Goal: Task Accomplishment & Management: Use online tool/utility

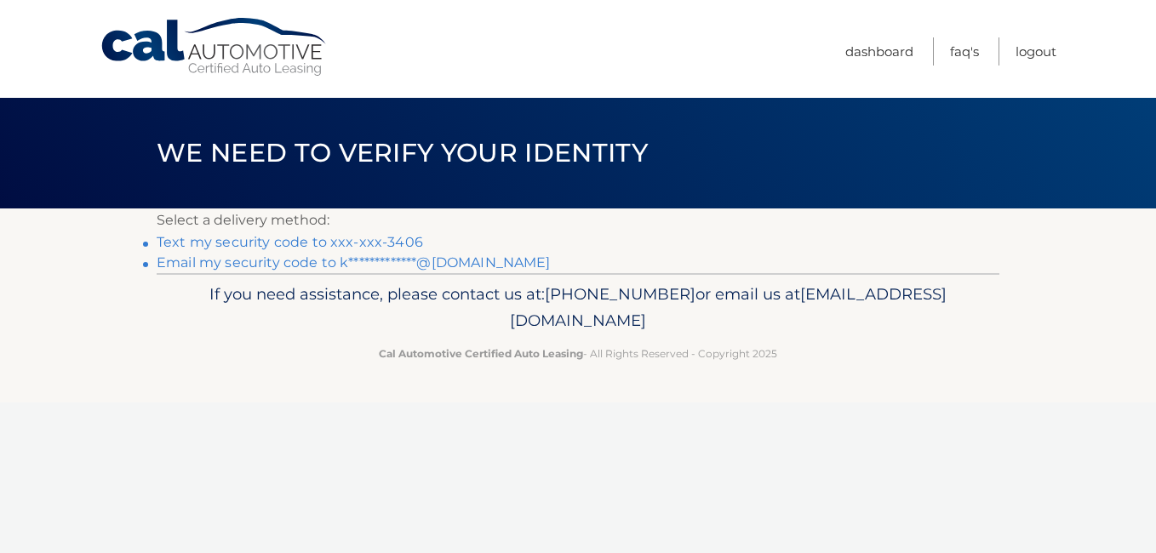
click at [274, 237] on link "Text my security code to xxx-xxx-3406" at bounding box center [290, 242] width 266 height 16
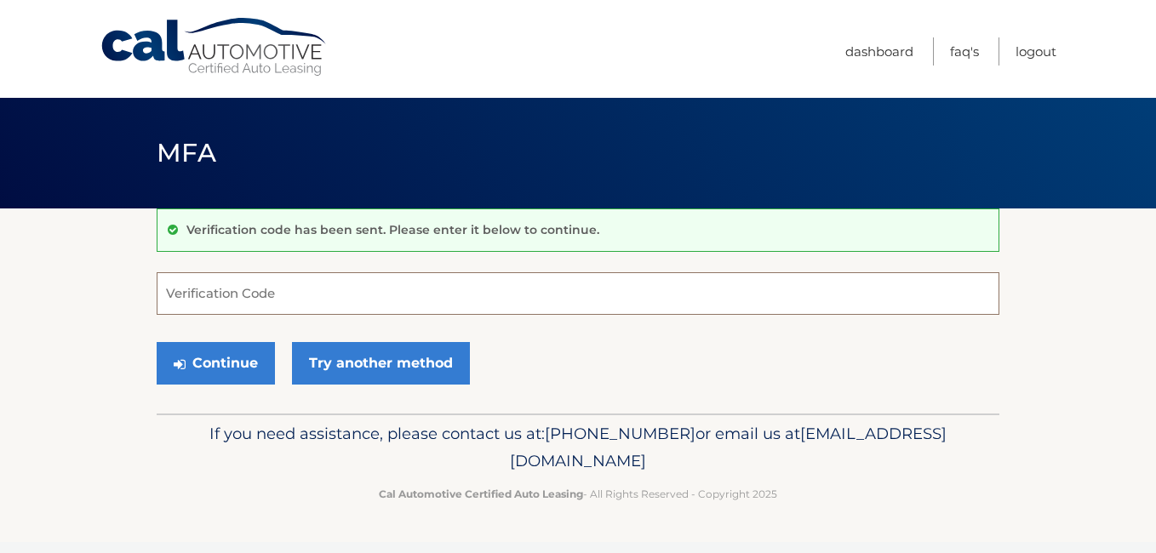
click at [298, 290] on input "Verification Code" at bounding box center [578, 293] width 842 height 43
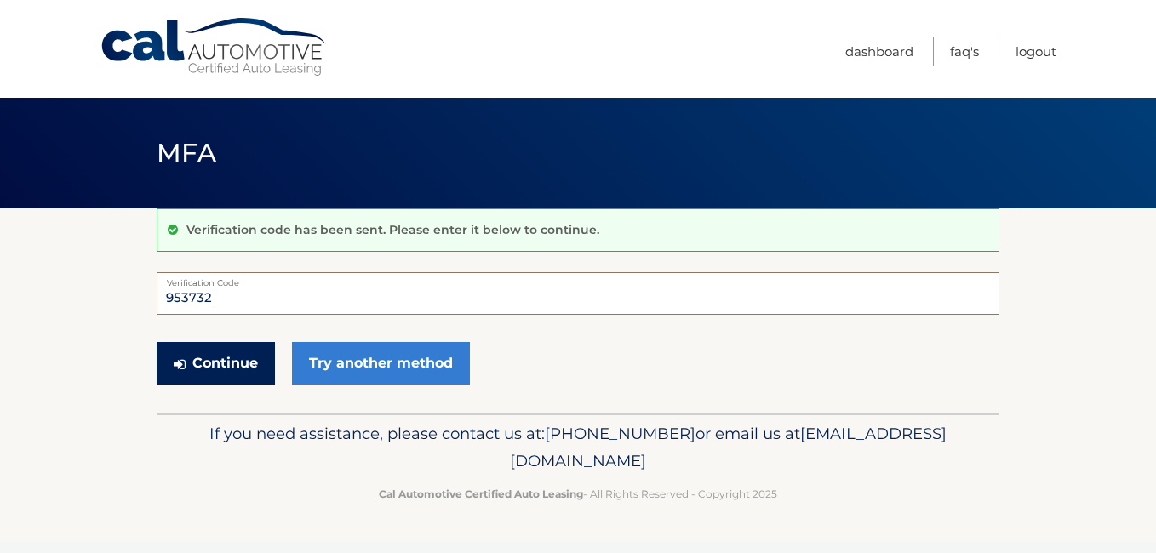
type input "953732"
click at [220, 362] on button "Continue" at bounding box center [216, 363] width 118 height 43
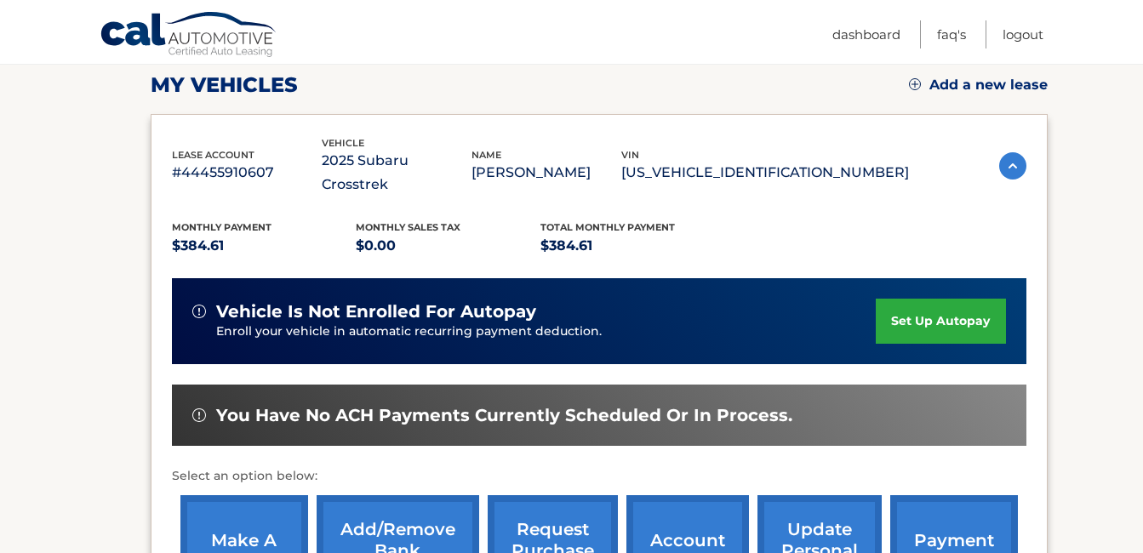
scroll to position [227, 0]
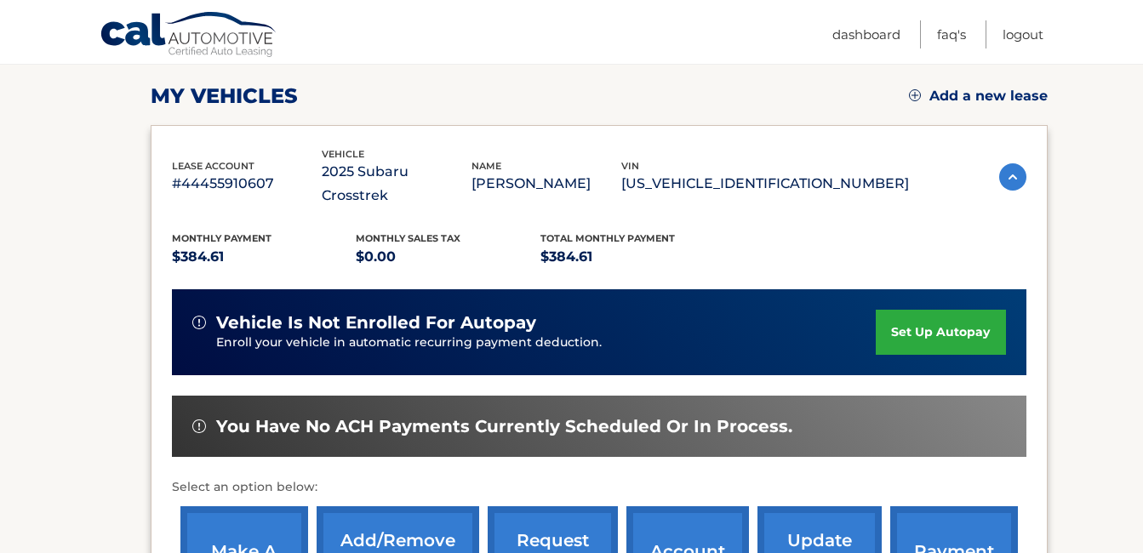
click at [239, 512] on link "make a payment" at bounding box center [244, 561] width 128 height 111
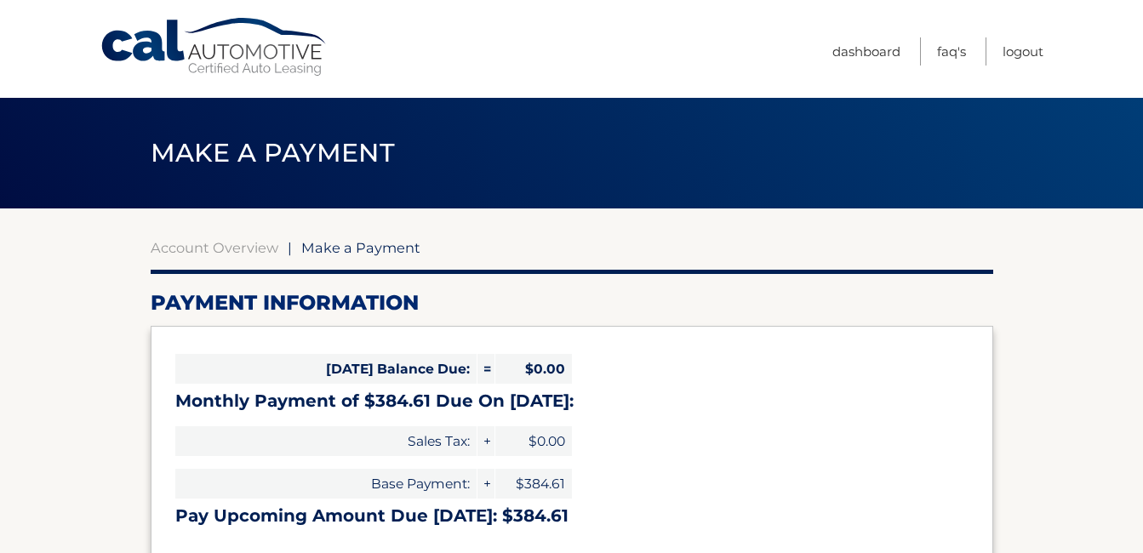
select select "ZTcxZGFkNDAtYzFhMC00YTJiLWFiOWYtMzZhNmQxN2M1NWNk"
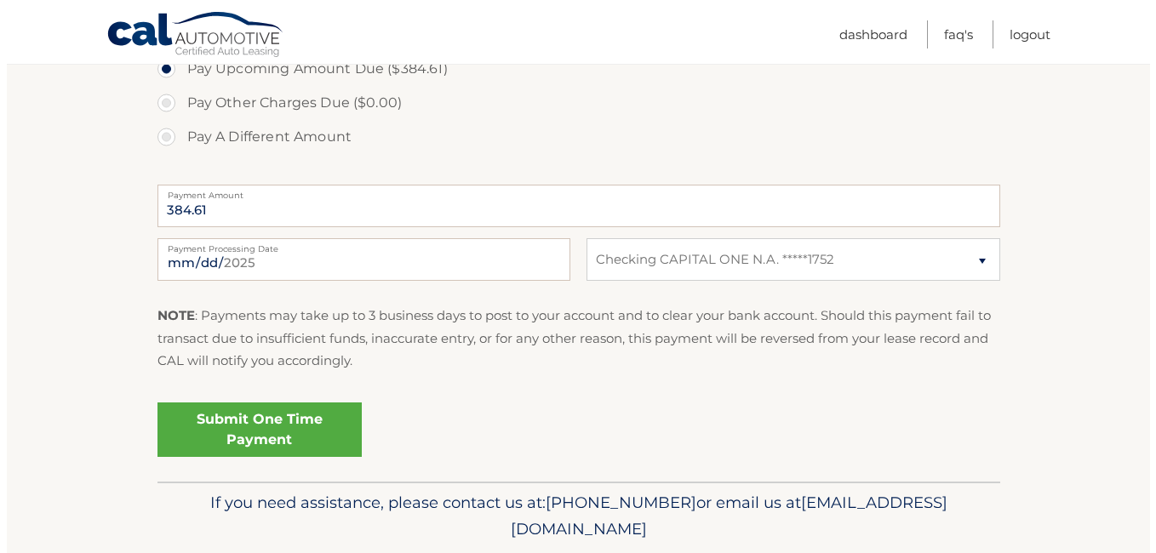
scroll to position [613, 0]
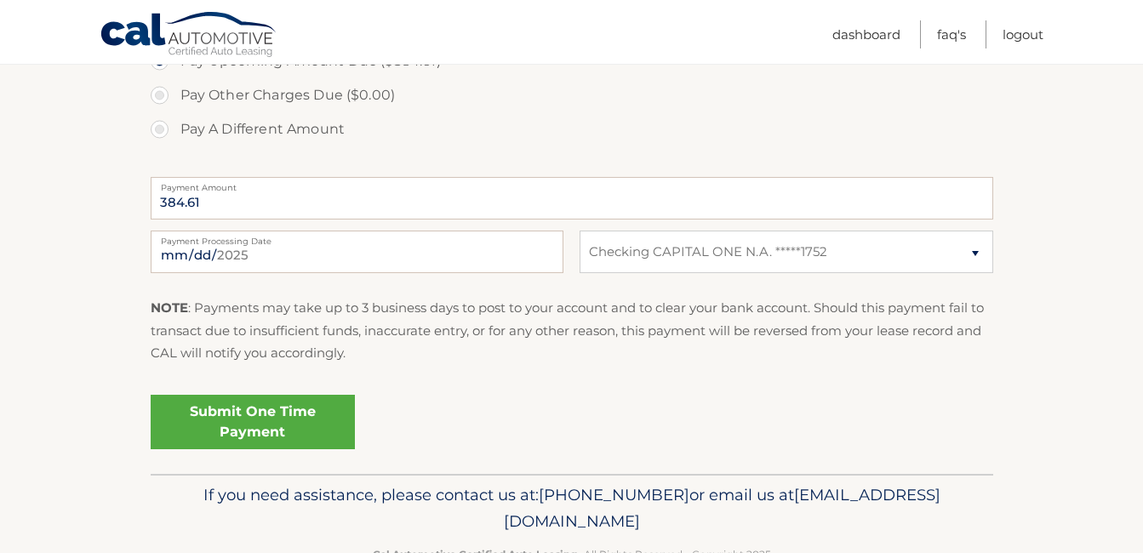
click at [242, 410] on link "Submit One Time Payment" at bounding box center [253, 422] width 204 height 54
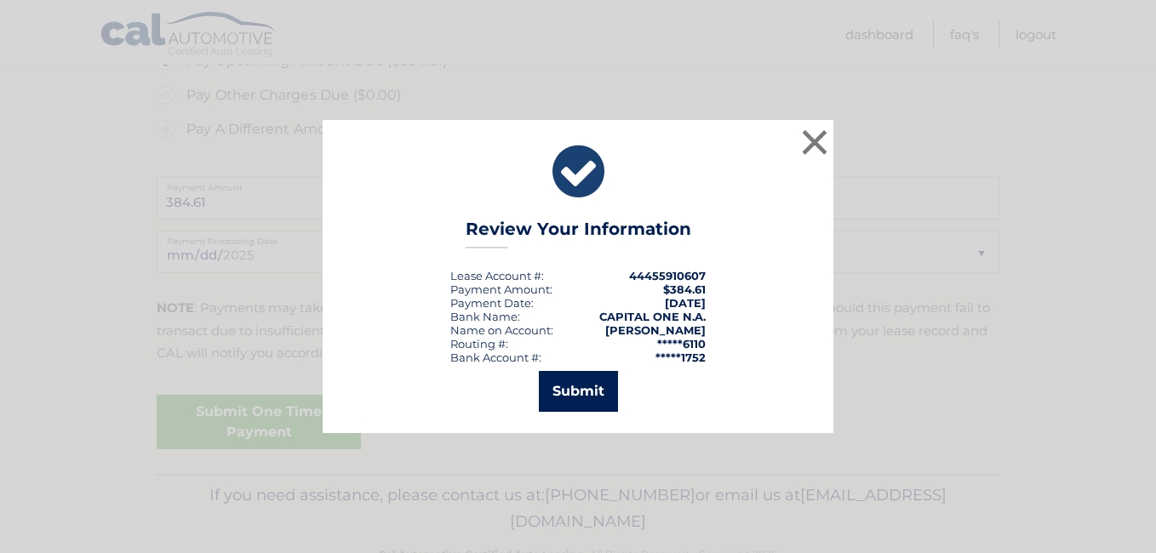
click at [576, 399] on button "Submit" at bounding box center [578, 391] width 79 height 41
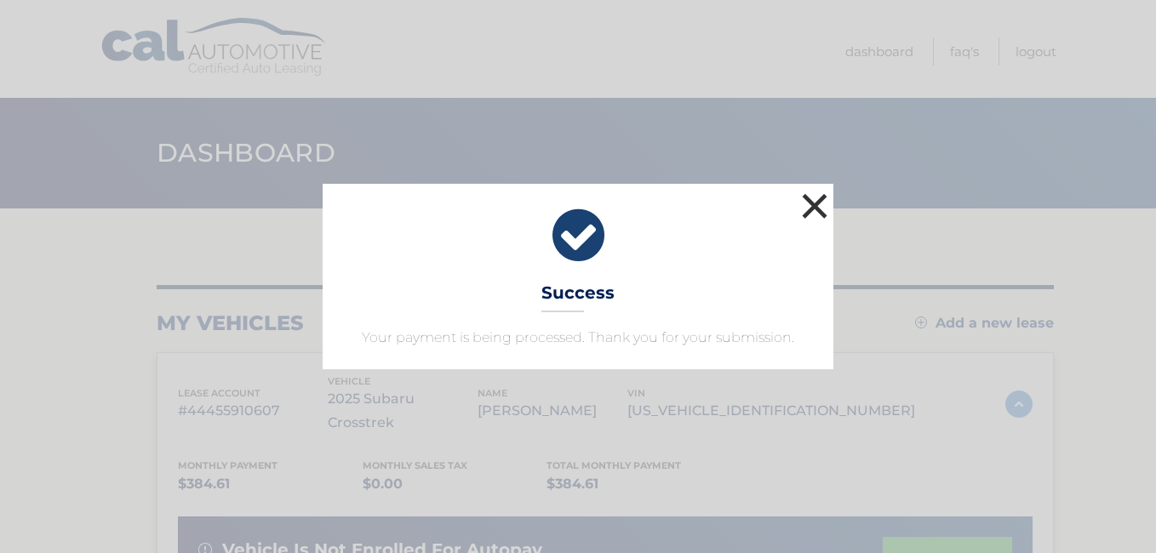
click at [816, 215] on button "×" at bounding box center [814, 206] width 34 height 34
